Goal: Task Accomplishment & Management: Manage account settings

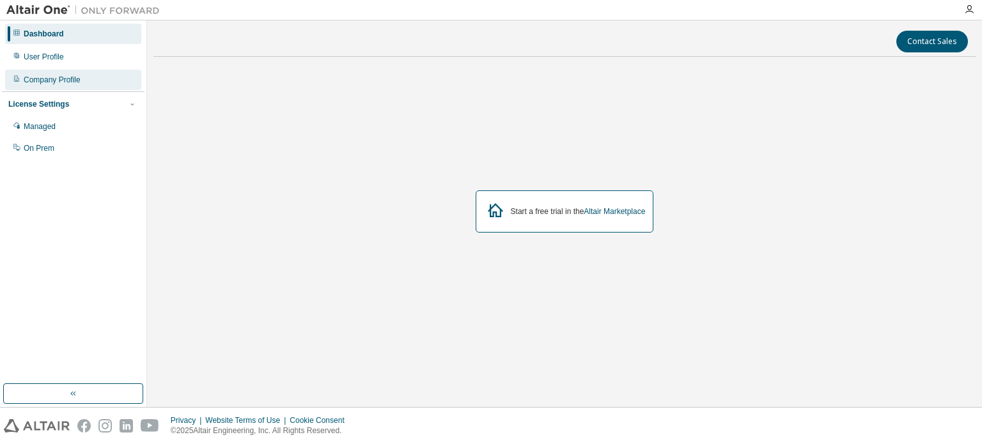
click at [75, 75] on div "Company Profile" at bounding box center [52, 80] width 57 height 10
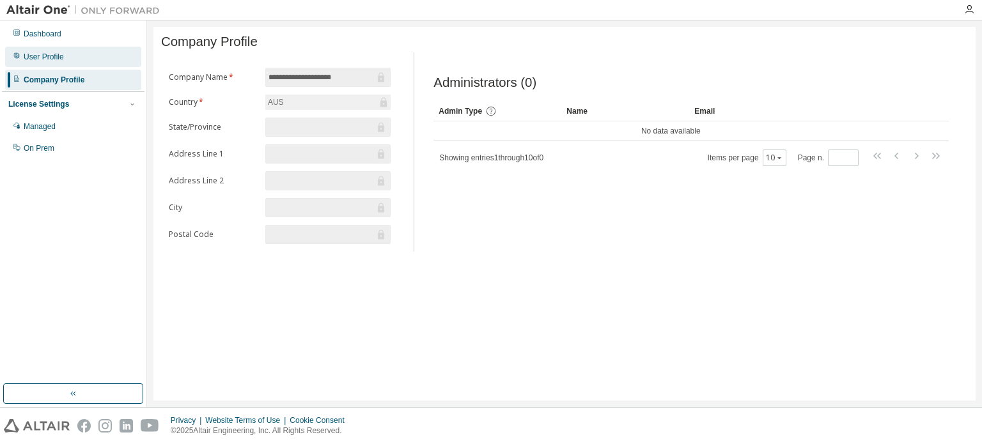
click at [70, 61] on div "User Profile" at bounding box center [73, 57] width 136 height 20
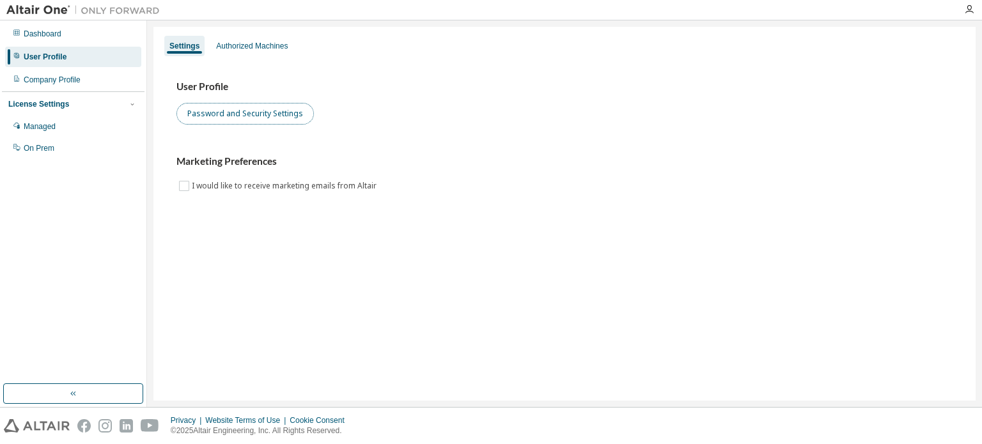
click at [266, 111] on button "Password and Security Settings" at bounding box center [245, 114] width 137 height 22
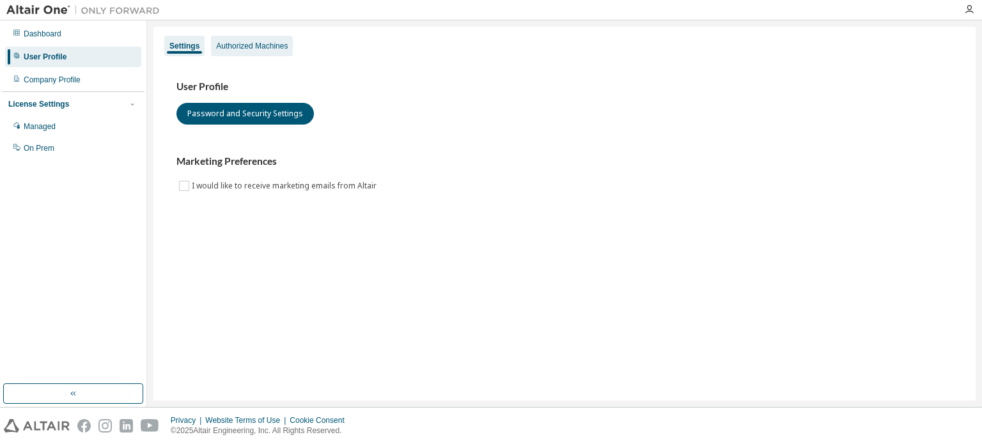
click at [284, 48] on div "Authorized Machines" at bounding box center [252, 46] width 72 height 10
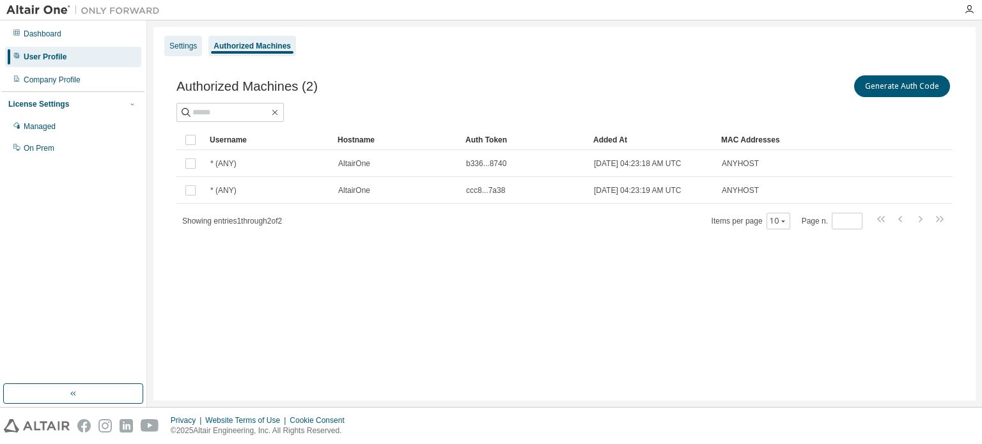
click at [171, 44] on div "Settings" at bounding box center [182, 46] width 27 height 10
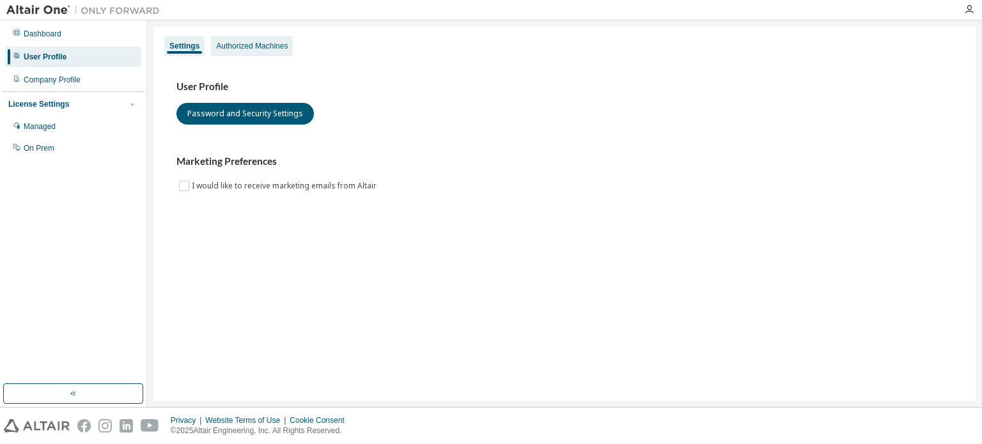
click at [221, 54] on div "Authorized Machines" at bounding box center [252, 46] width 82 height 20
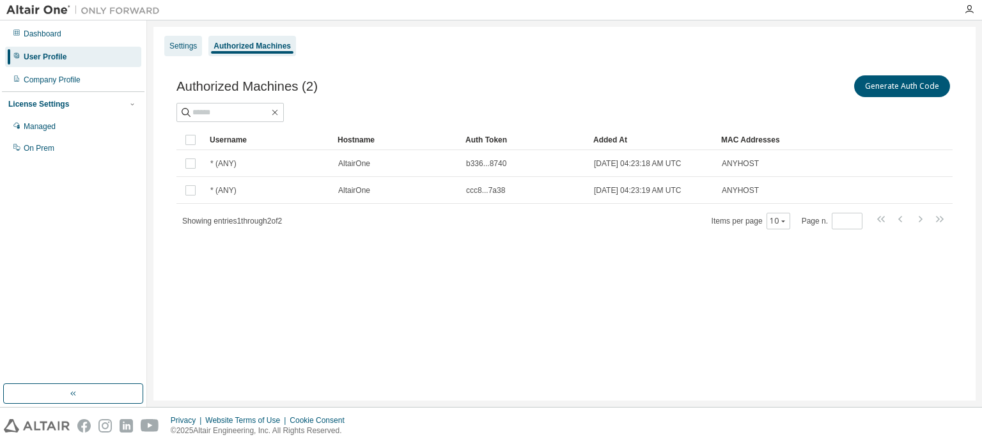
click at [190, 49] on div "Settings" at bounding box center [182, 46] width 27 height 10
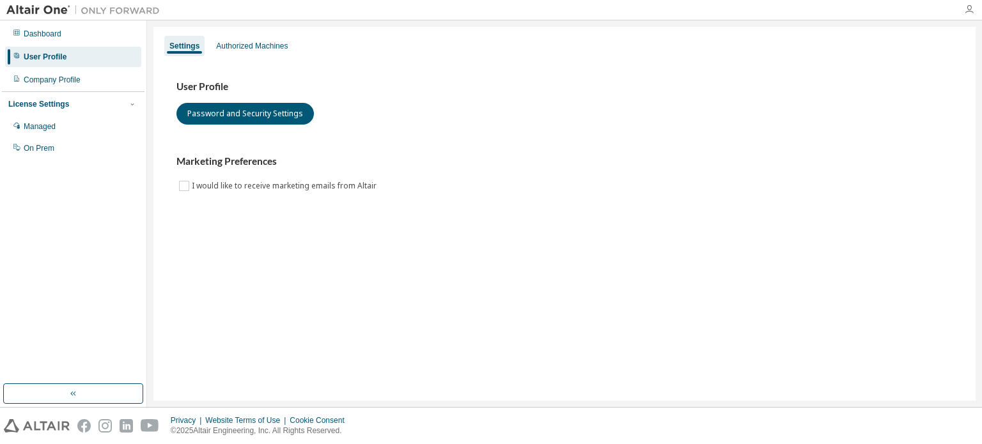
click at [966, 12] on icon "button" at bounding box center [969, 9] width 10 height 10
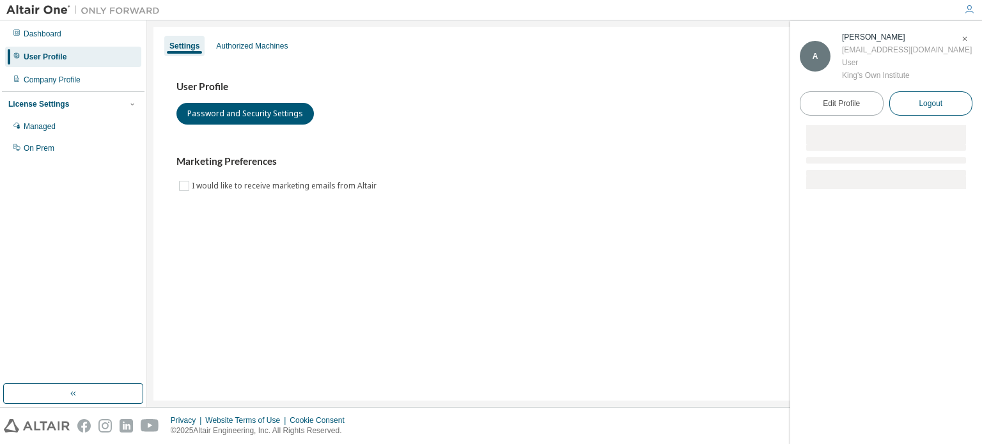
click at [929, 102] on span "Logout" at bounding box center [931, 103] width 24 height 13
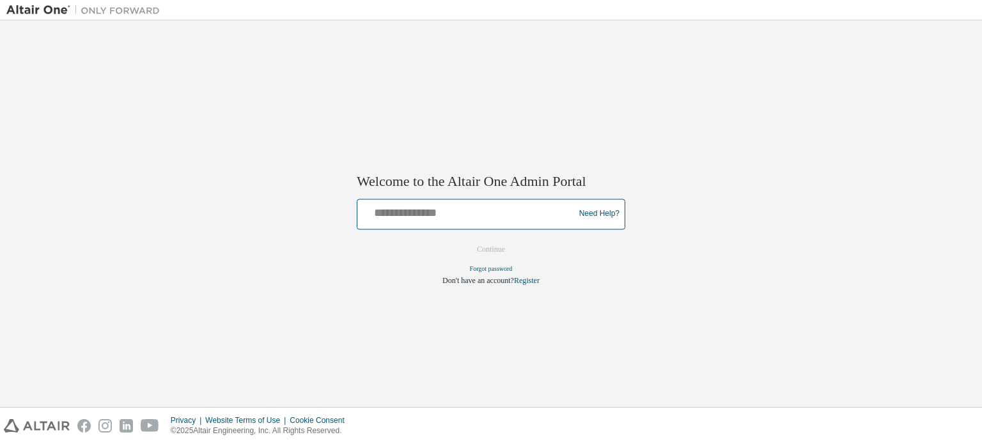
click at [475, 214] on input "text" at bounding box center [468, 211] width 210 height 19
type input "**********"
click at [507, 248] on button "Continue" at bounding box center [491, 249] width 55 height 19
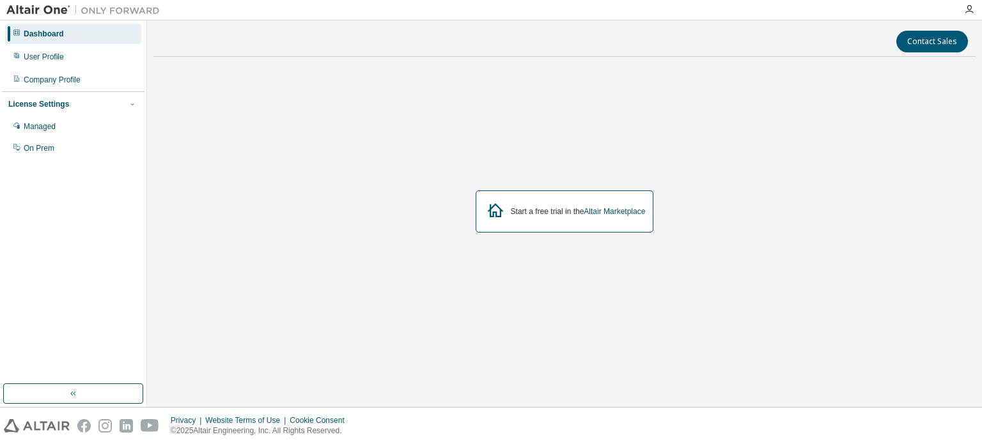
click at [629, 112] on div "Start a free trial in the Altair Marketplace" at bounding box center [564, 211] width 822 height 289
click at [49, 59] on div "User Profile" at bounding box center [44, 57] width 40 height 10
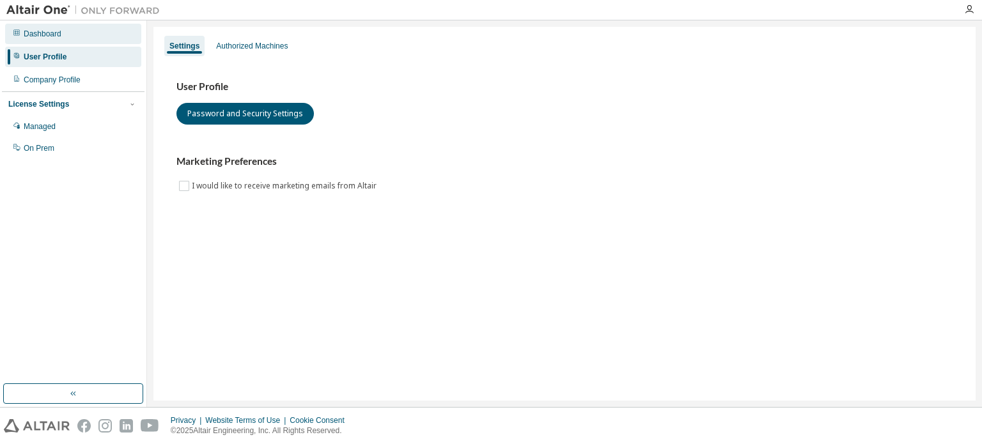
click at [68, 35] on div "Dashboard" at bounding box center [73, 34] width 136 height 20
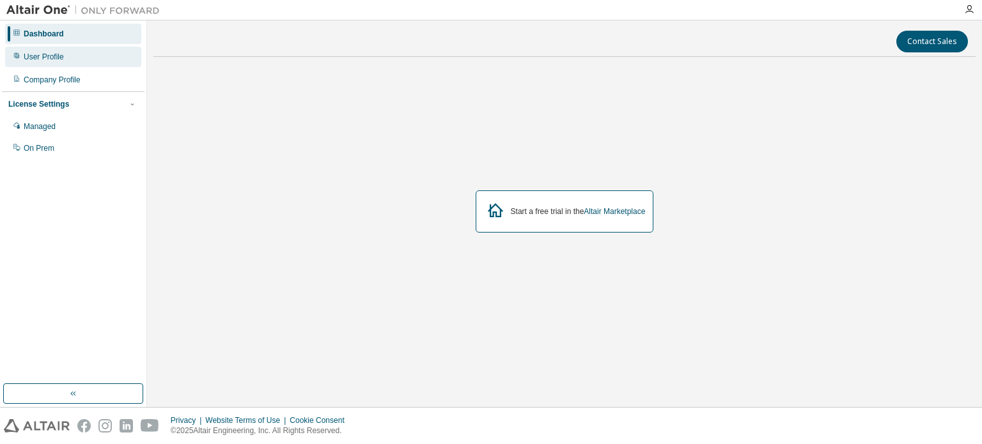
click at [64, 56] on div "User Profile" at bounding box center [44, 57] width 40 height 10
